Goal: Task Accomplishment & Management: Manage account settings

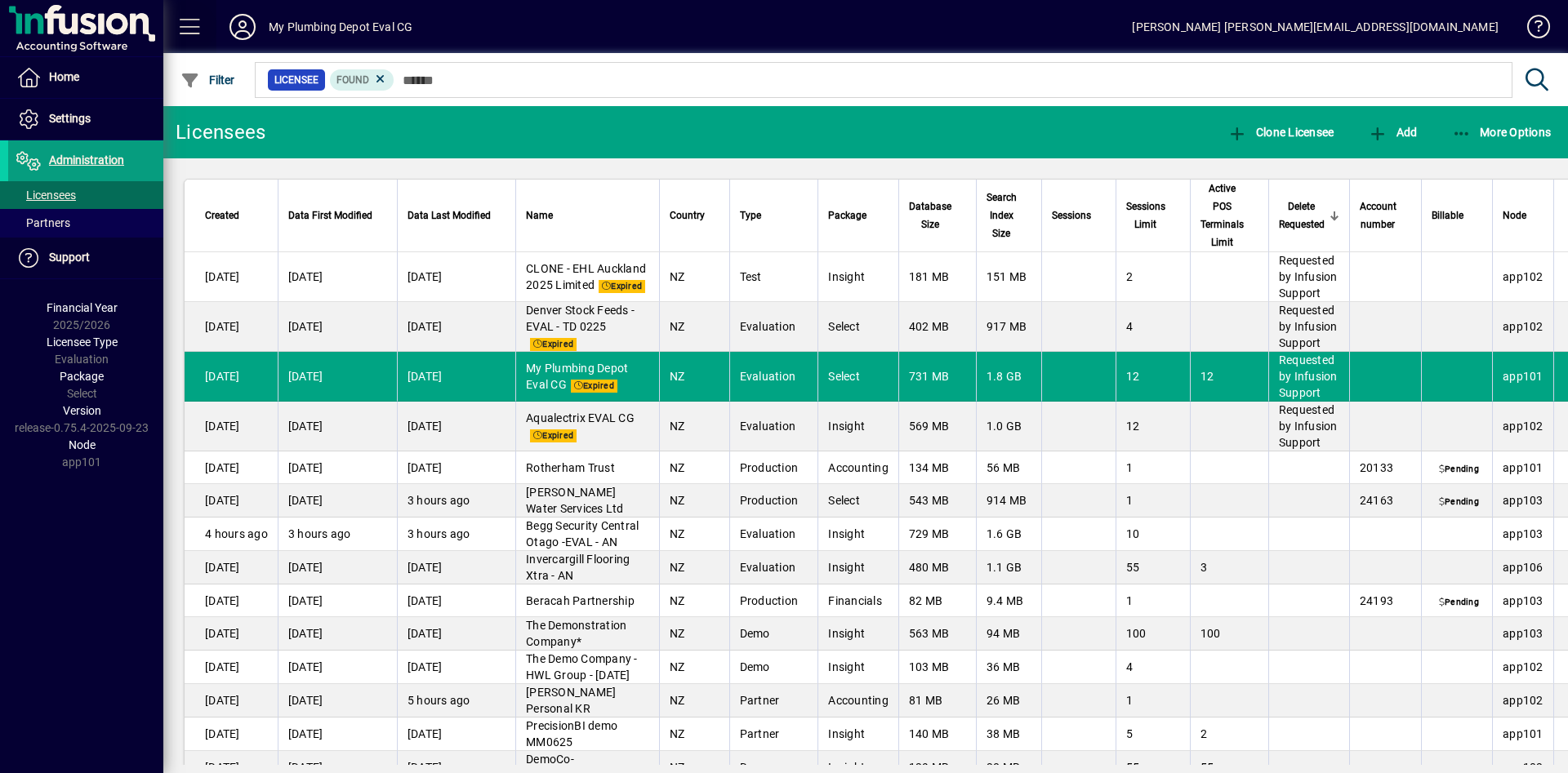
click at [187, 25] on span at bounding box center [190, 27] width 39 height 39
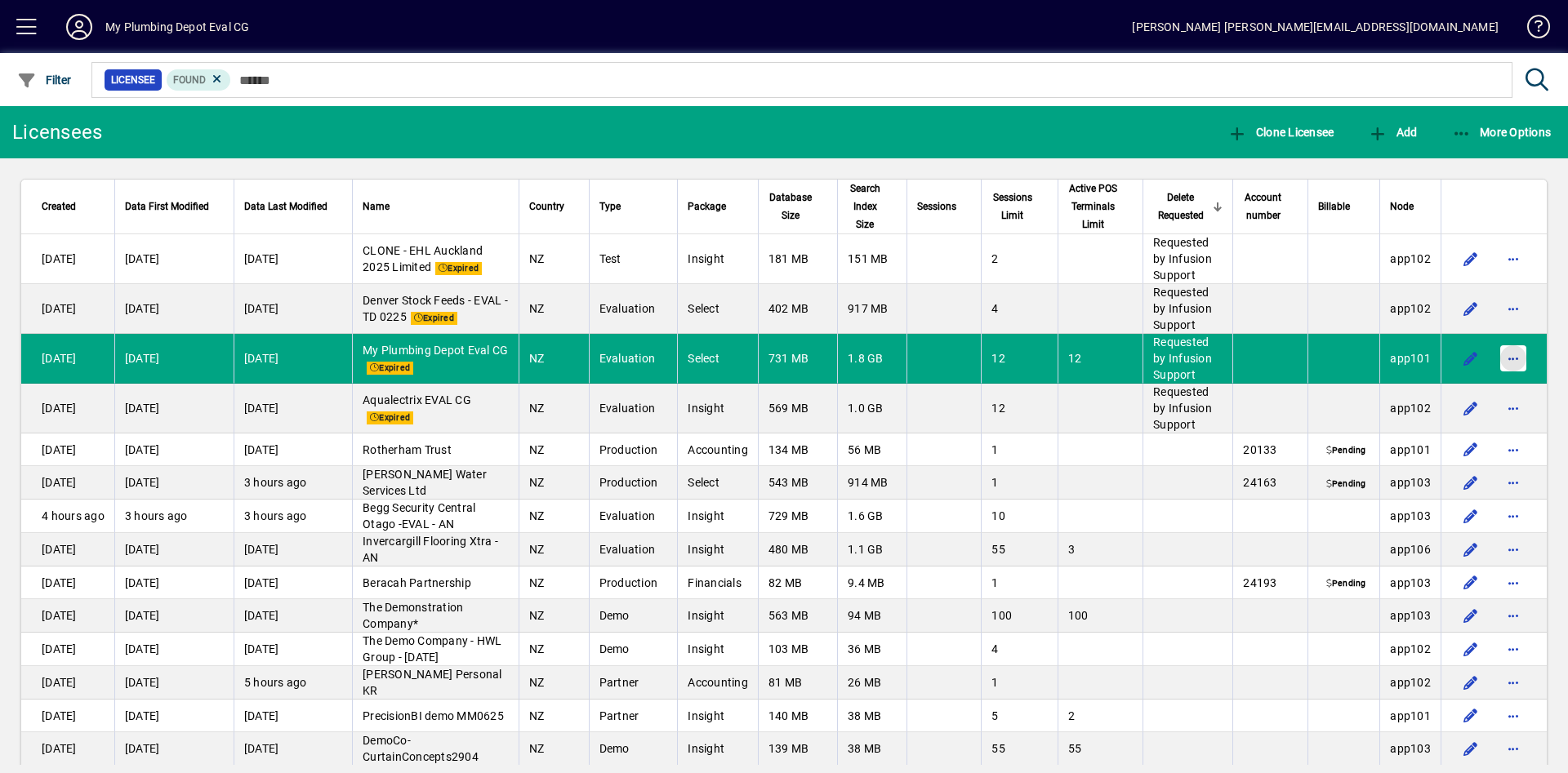
click at [1496, 357] on span "button" at bounding box center [1513, 358] width 39 height 39
click at [1404, 386] on span "Approve deletion of licensee" at bounding box center [1407, 392] width 173 height 19
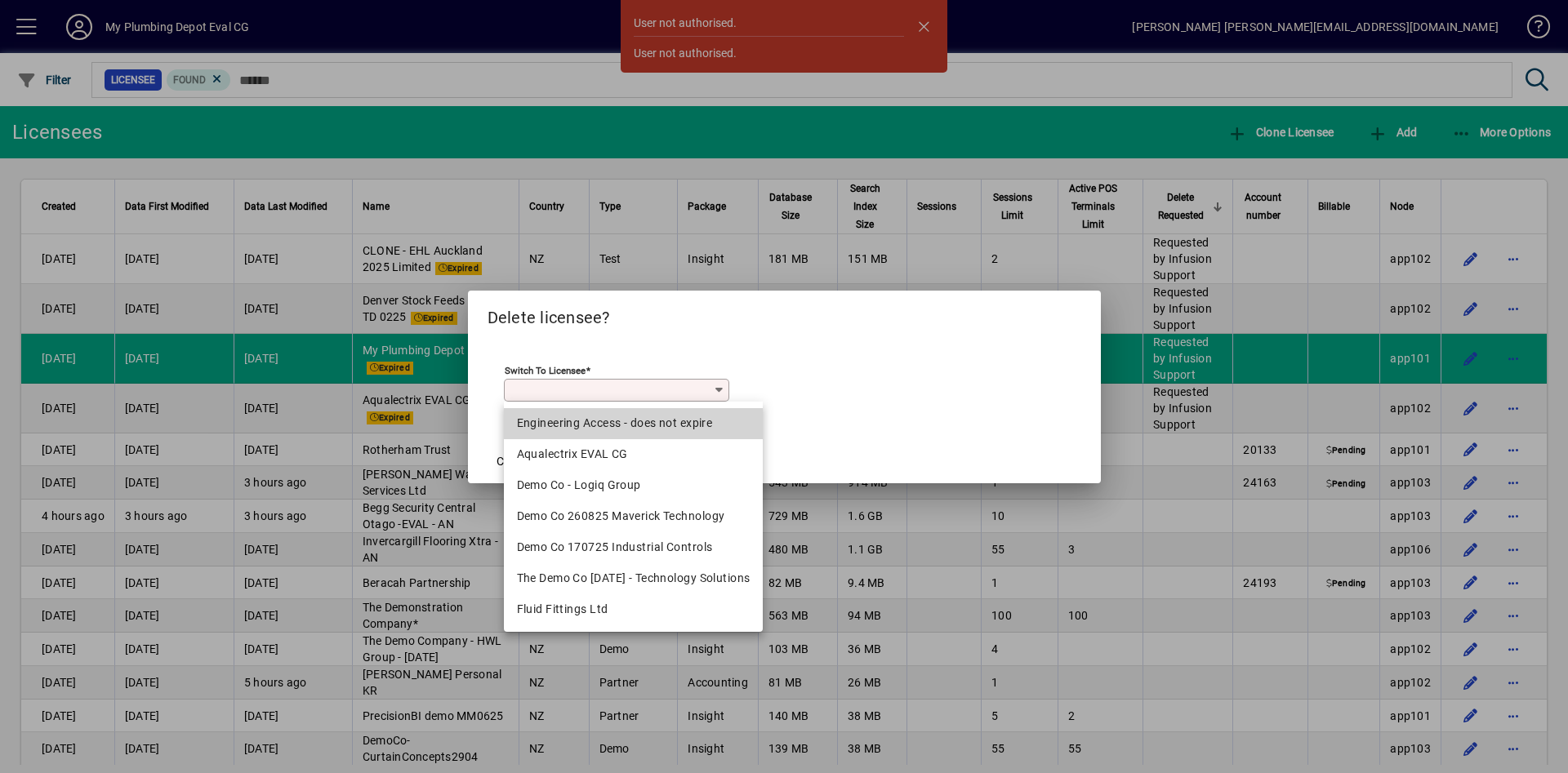
click at [671, 422] on div "Engineering Access - does not expire" at bounding box center [633, 423] width 233 height 17
type input "**********"
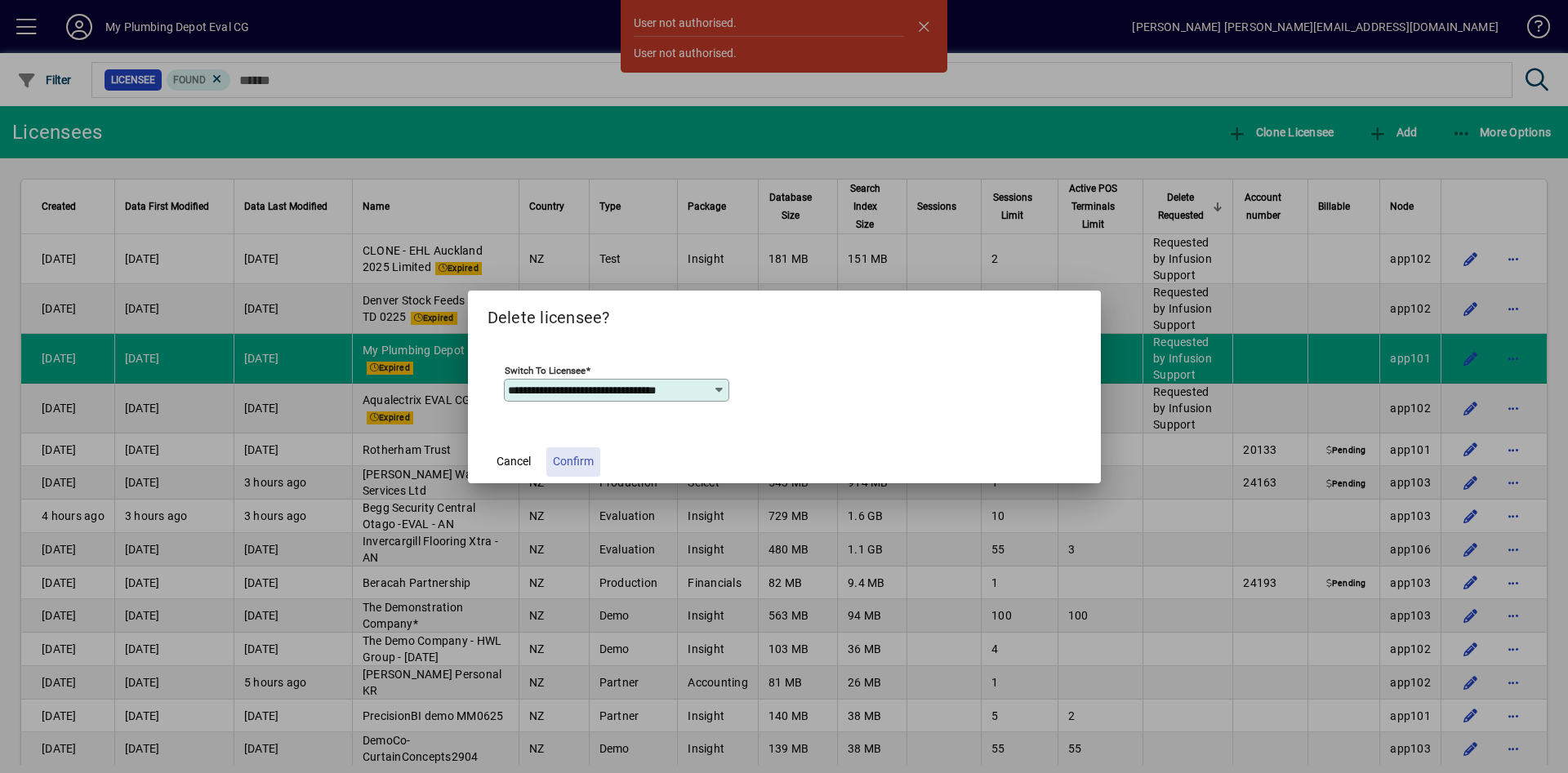
click at [569, 459] on span "Confirm" at bounding box center [573, 462] width 41 height 17
